Goal: Transaction & Acquisition: Purchase product/service

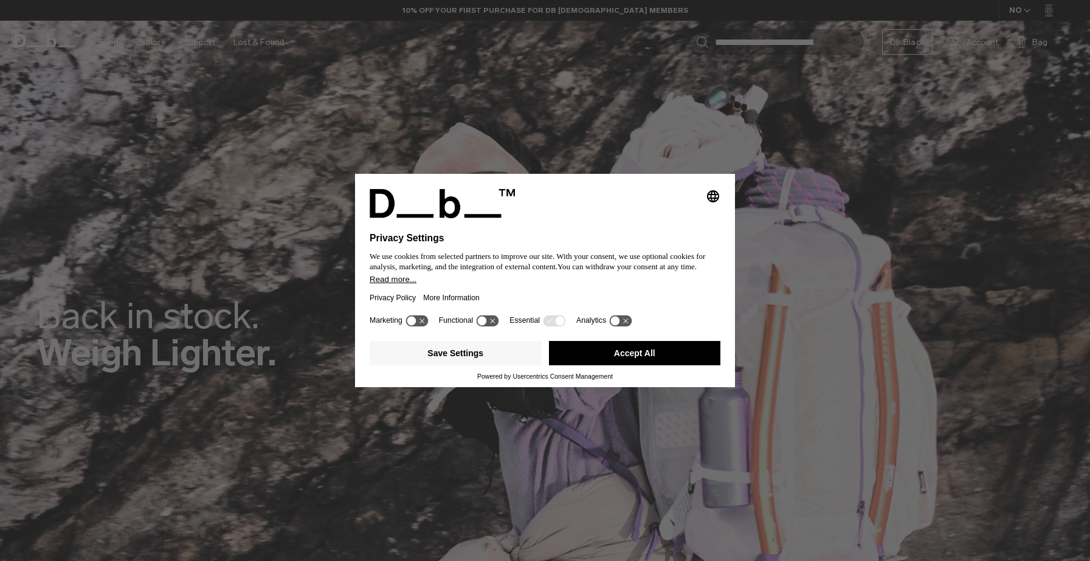
click at [560, 355] on button "Accept All" at bounding box center [635, 353] width 172 height 24
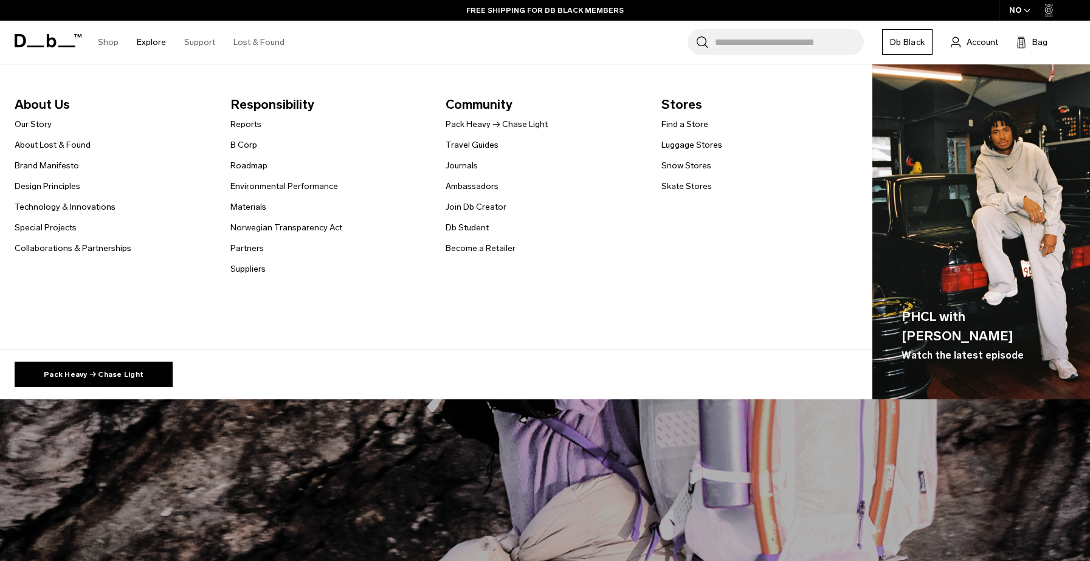
click at [335, 122] on li "Reports" at bounding box center [286, 124] width 112 height 15
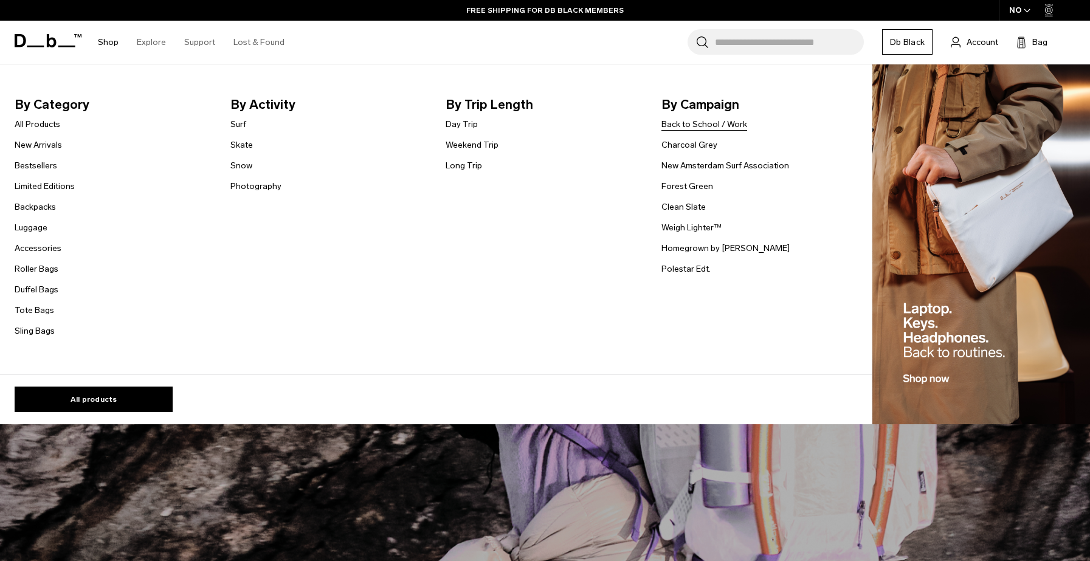
click at [707, 123] on link "Back to School / Work" at bounding box center [704, 124] width 86 height 13
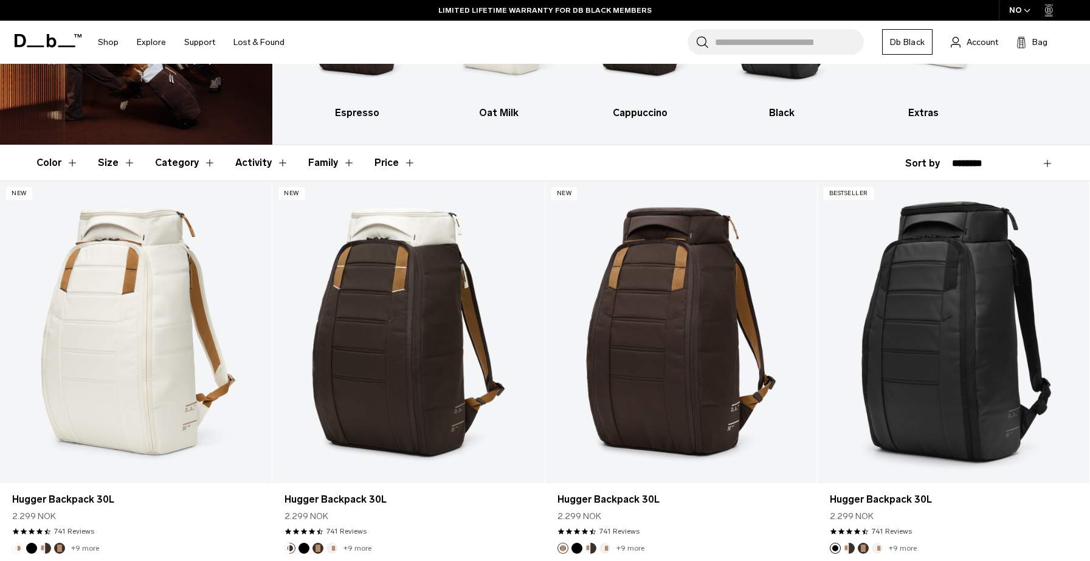
scroll to position [159, 0]
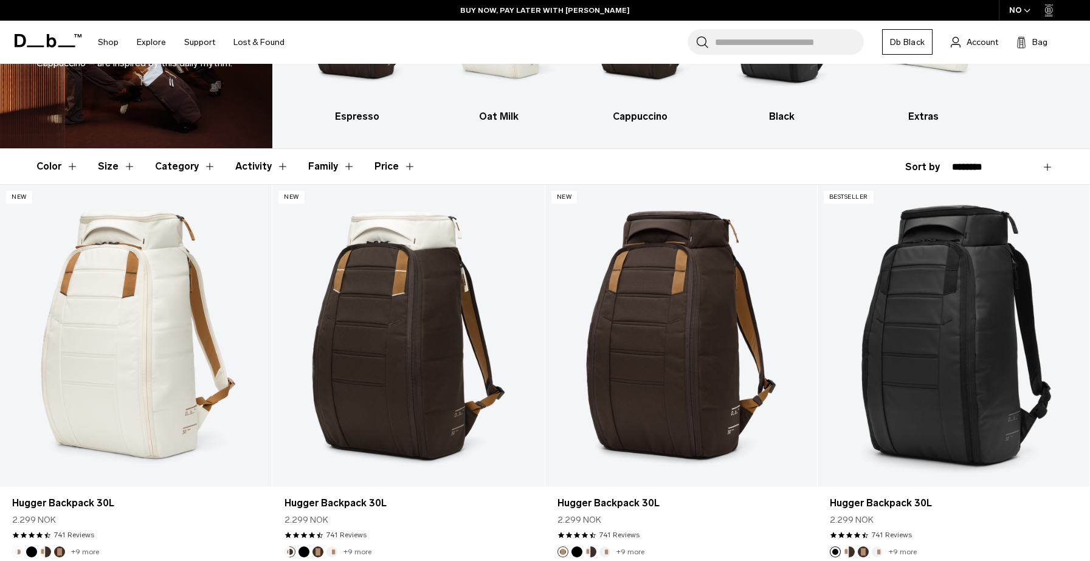
click at [769, 44] on input "Search for Bags, Luggage..." at bounding box center [789, 42] width 149 height 26
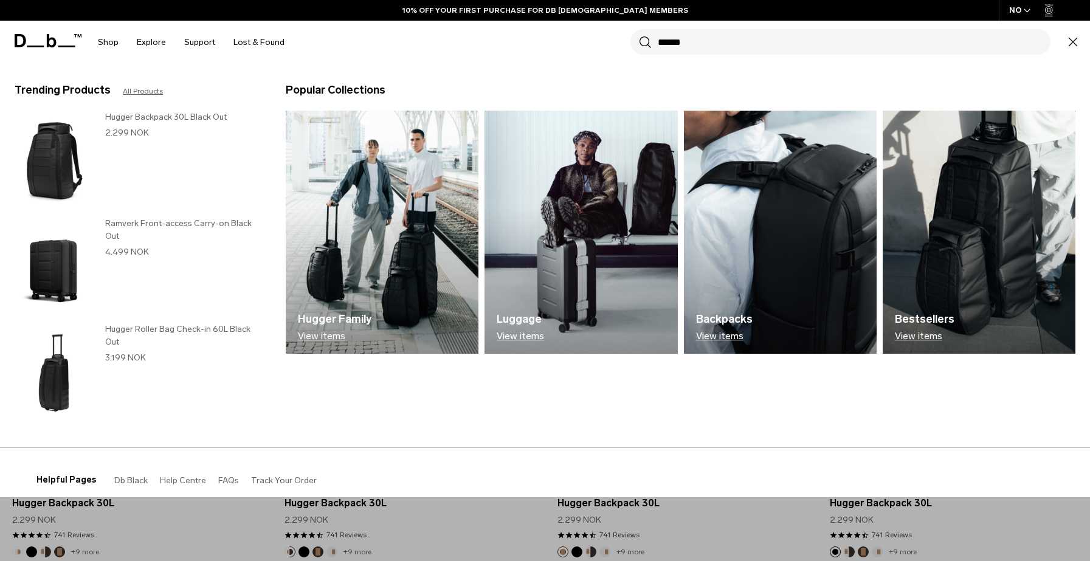
type input "******"
click at [645, 42] on button "Search" at bounding box center [645, 41] width 13 height 13
